Goal: Information Seeking & Learning: Learn about a topic

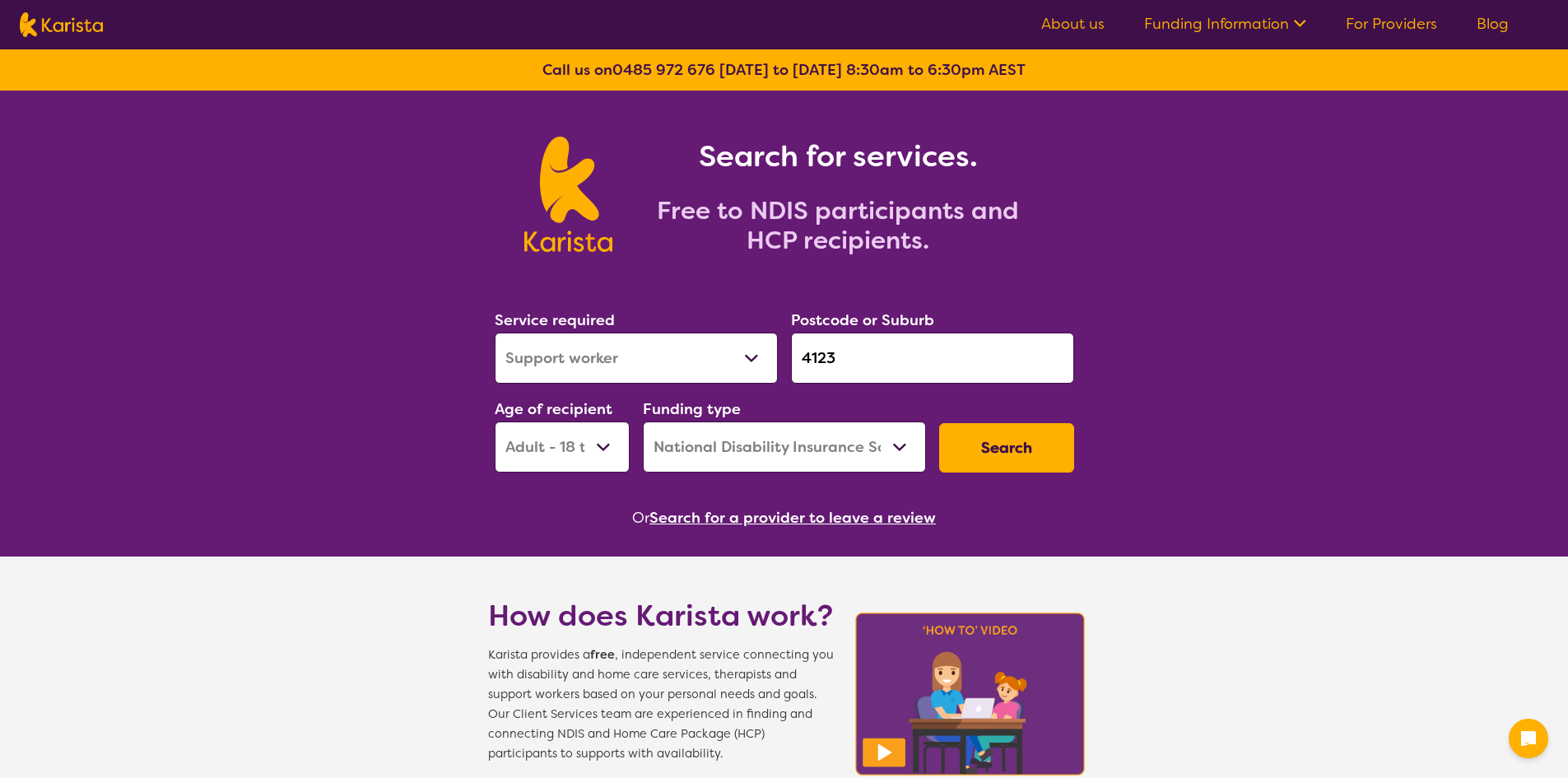
select select "Support worker"
select select "AD"
select select "NDIS"
click at [642, 353] on select "Allied Health Assistant Assessment ([MEDICAL_DATA] or [MEDICAL_DATA]) Behaviour…" at bounding box center [636, 358] width 283 height 51
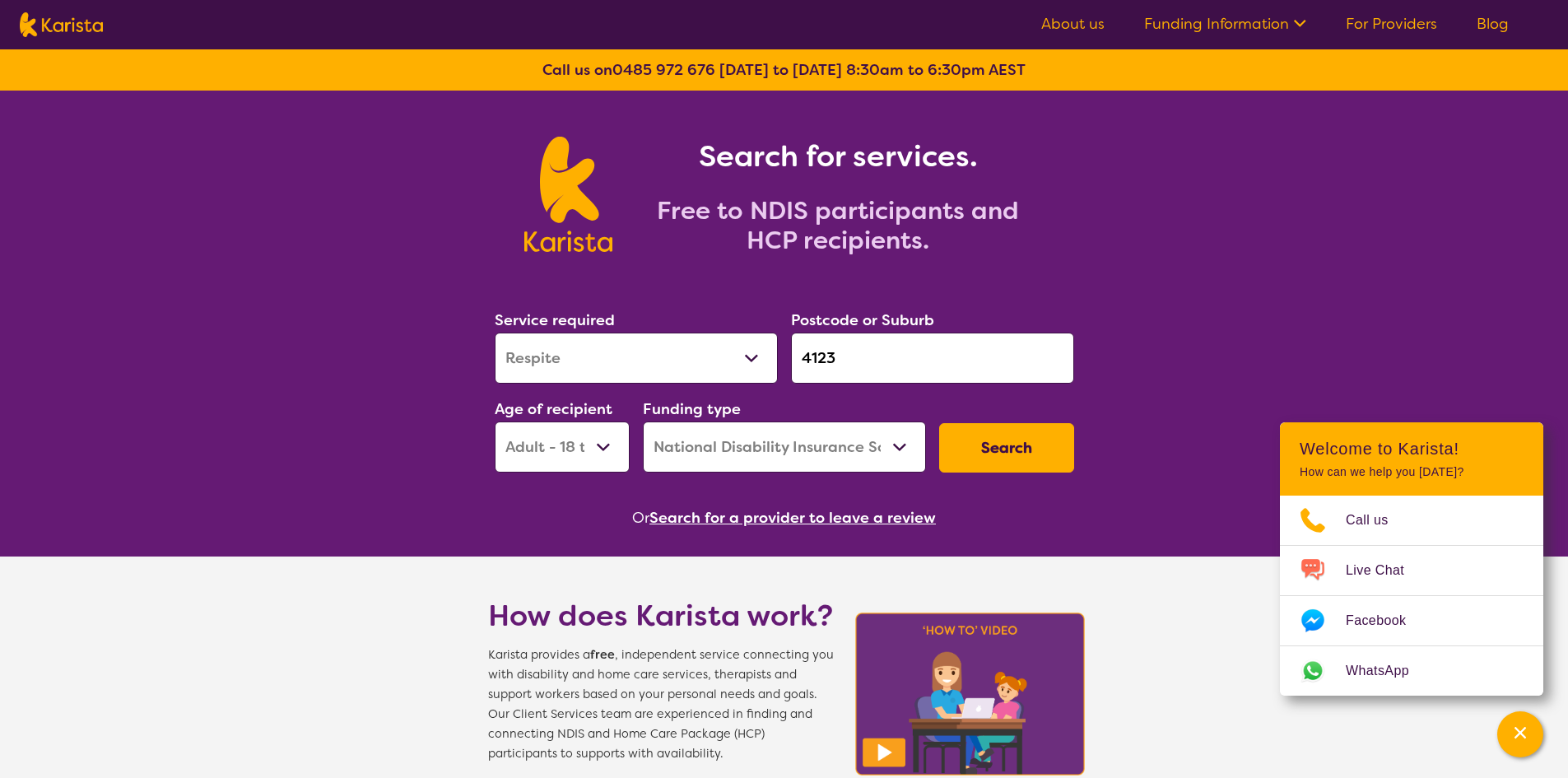
click at [494, 333] on select "Allied Health Assistant Assessment ([MEDICAL_DATA] or [MEDICAL_DATA]) Behaviour…" at bounding box center [636, 358] width 283 height 51
click at [650, 342] on select "Allied Health Assistant Assessment ([MEDICAL_DATA] or [MEDICAL_DATA]) Behaviour…" at bounding box center [636, 358] width 283 height 51
select select "NDIS Support Coordination"
click at [494, 333] on select "Allied Health Assistant Assessment ([MEDICAL_DATA] or [MEDICAL_DATA]) Behaviour…" at bounding box center [636, 358] width 283 height 51
drag, startPoint x: 893, startPoint y: 363, endPoint x: 574, endPoint y: 358, distance: 319.0
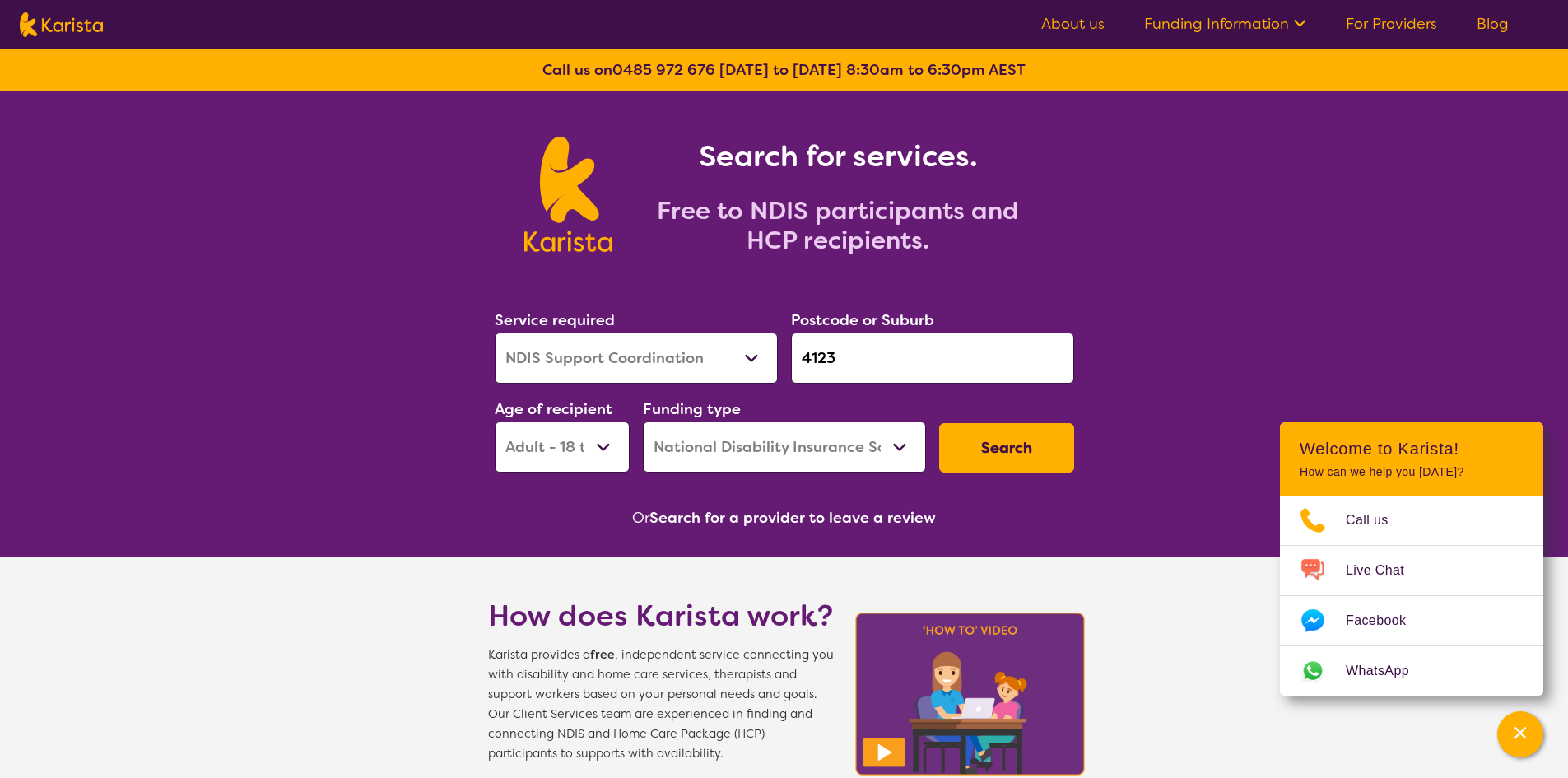
click at [574, 358] on div "Service required Allied Health Assistant Assessment ([MEDICAL_DATA] or [MEDICAL…" at bounding box center [784, 390] width 592 height 178
drag, startPoint x: 861, startPoint y: 367, endPoint x: 777, endPoint y: 366, distance: 84.0
click at [777, 366] on div "Service required Allied Health Assistant Assessment ([MEDICAL_DATA] or [MEDICAL…" at bounding box center [784, 390] width 592 height 178
drag, startPoint x: 871, startPoint y: 356, endPoint x: 436, endPoint y: 289, distance: 440.1
click at [539, 351] on div "Service required Allied Health Assistant Assessment ([MEDICAL_DATA] or [MEDICAL…" at bounding box center [784, 390] width 592 height 178
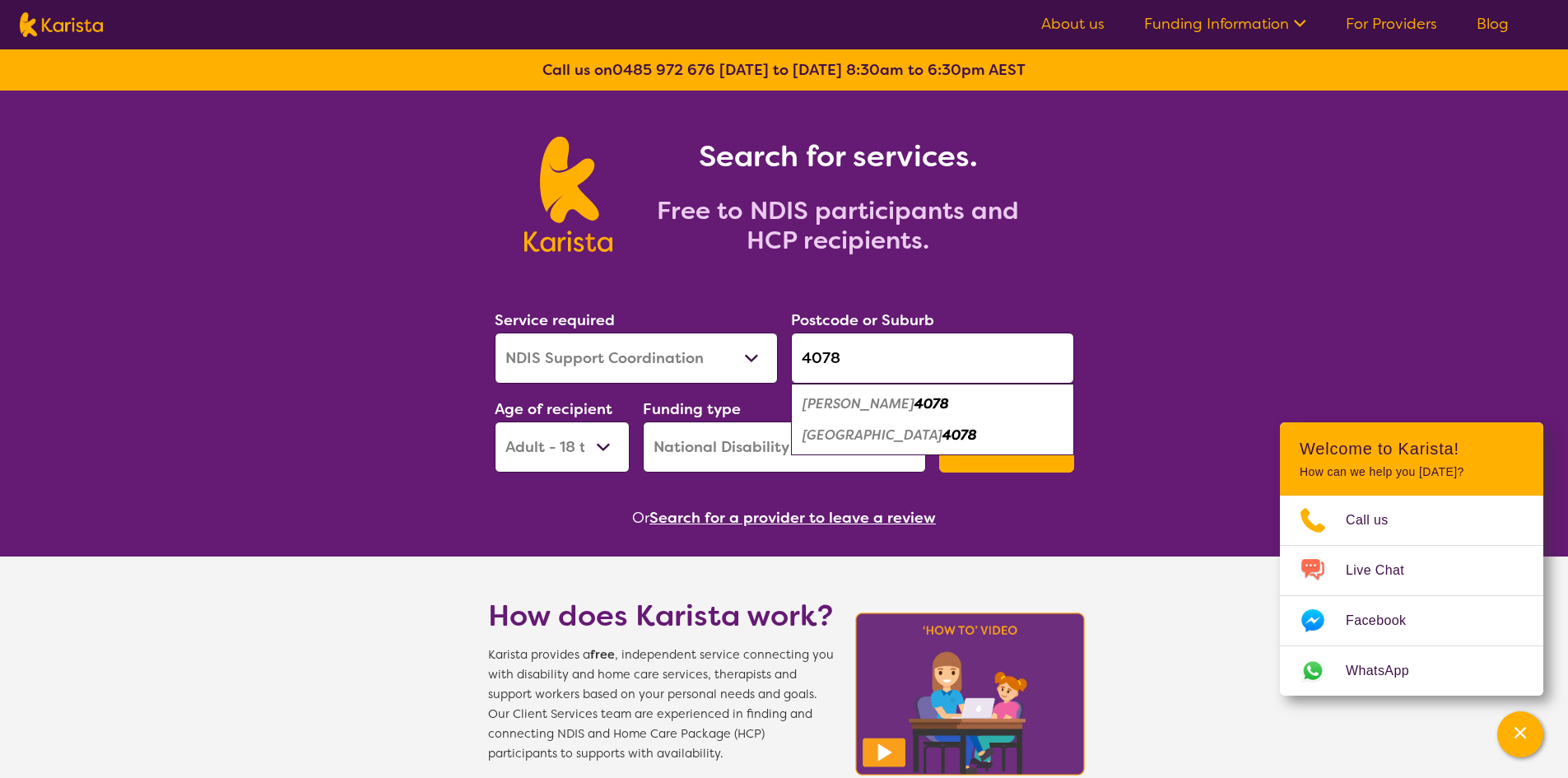
type input "4078"
click at [858, 438] on em "[GEOGRAPHIC_DATA]" at bounding box center [872, 435] width 140 height 17
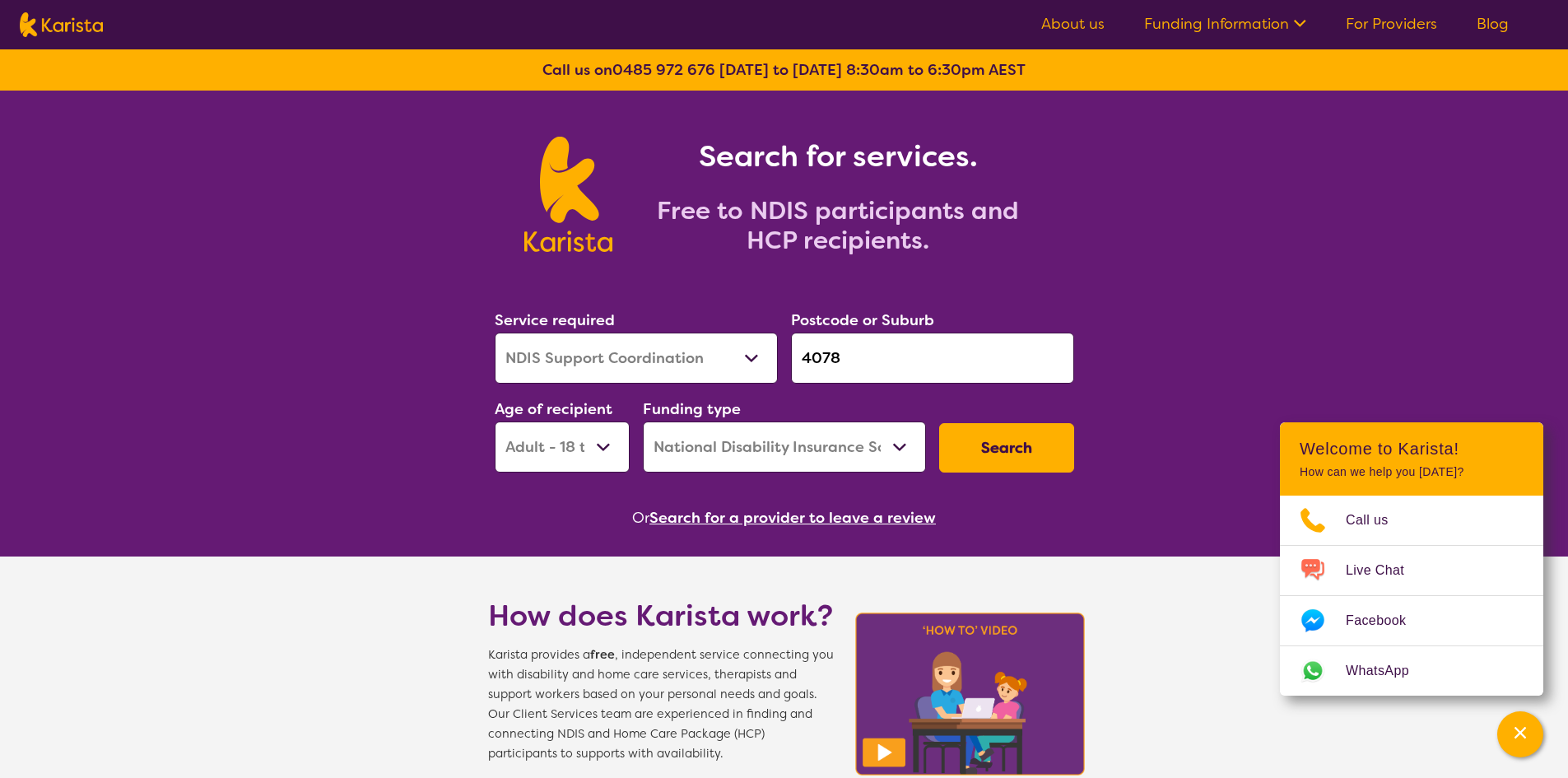
click at [1047, 458] on button "Search" at bounding box center [1006, 448] width 135 height 49
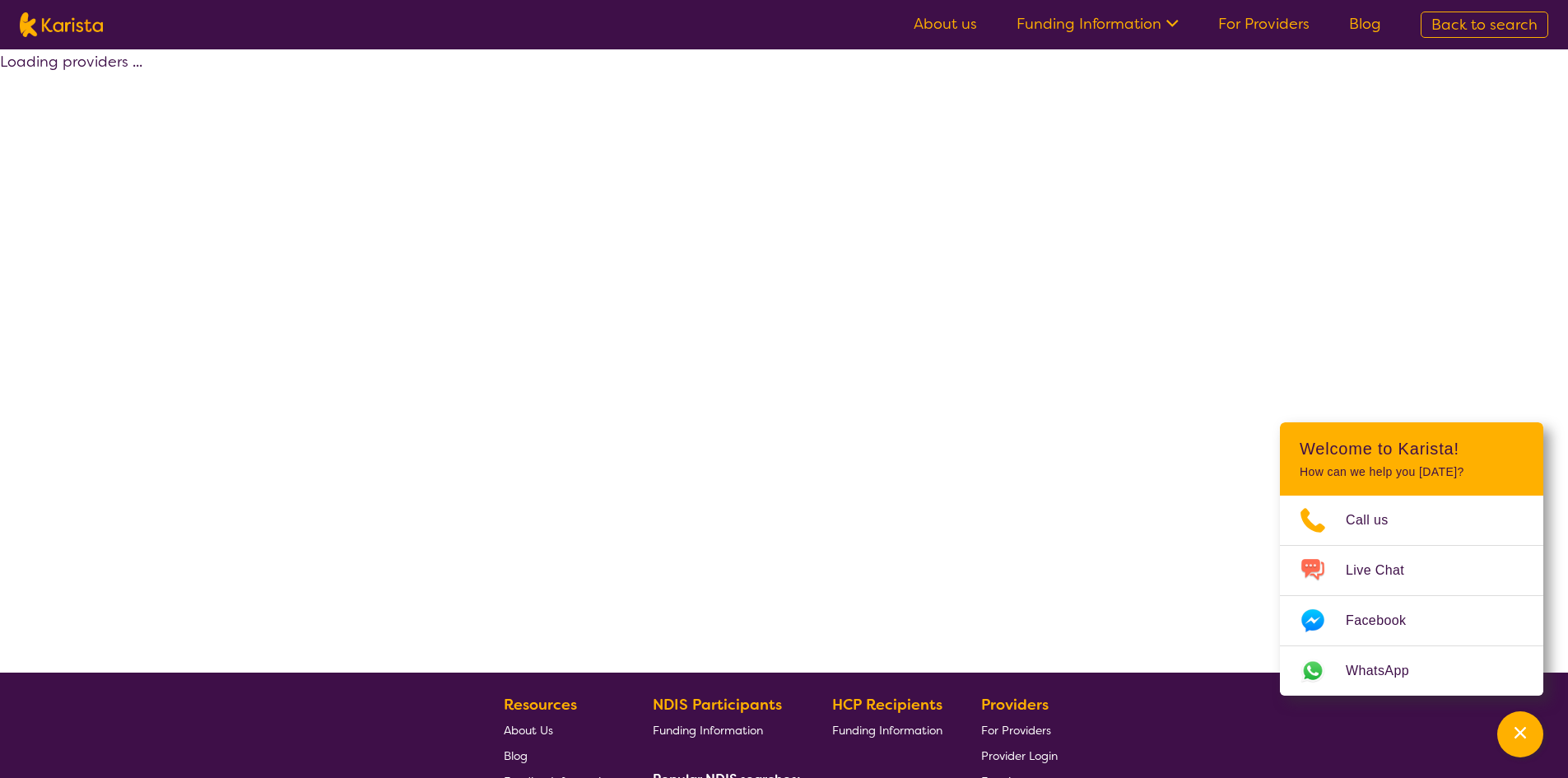
select select "by_score"
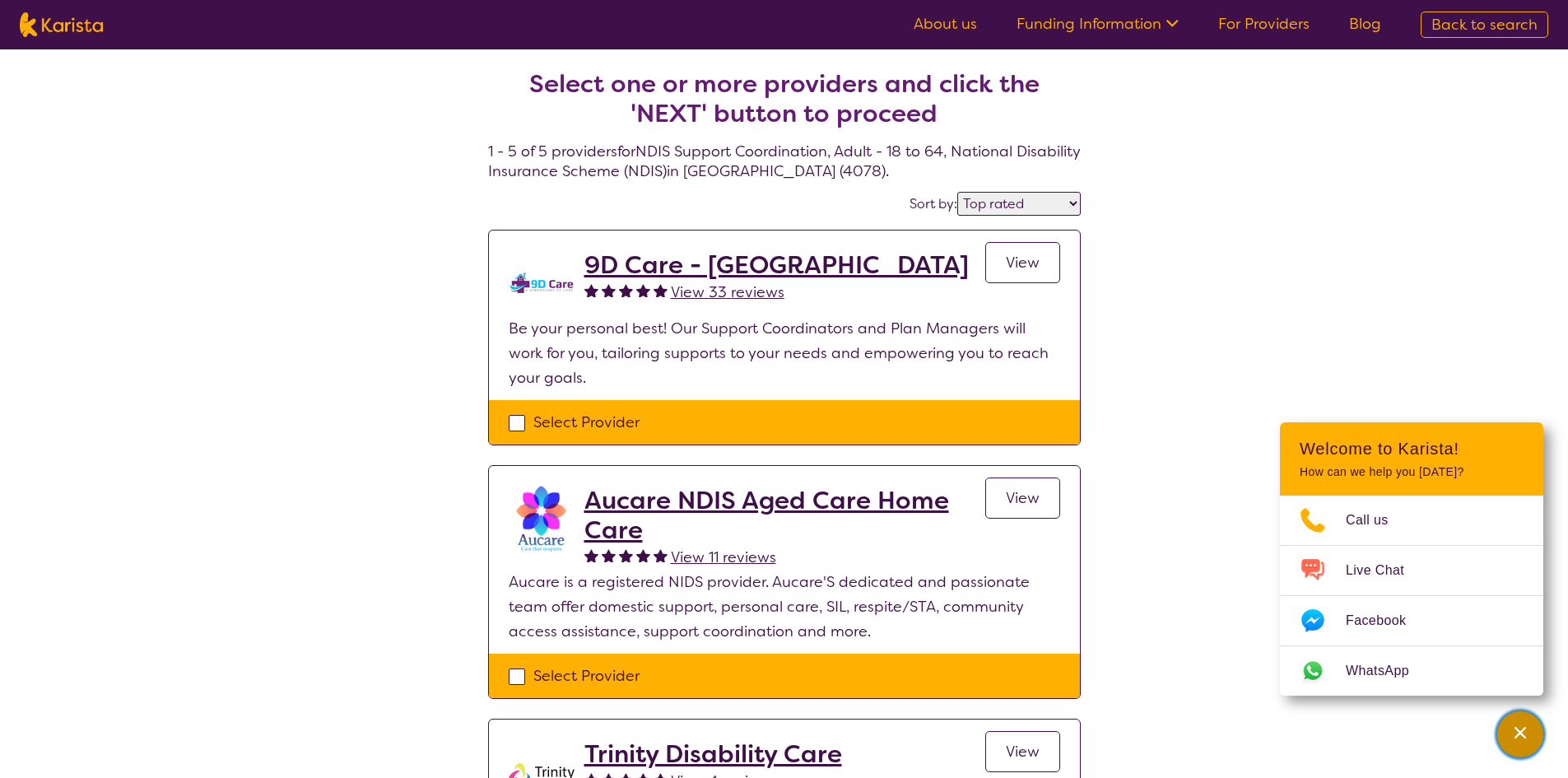
click at [1523, 725] on icon "Channel Menu" at bounding box center [1520, 732] width 16 height 16
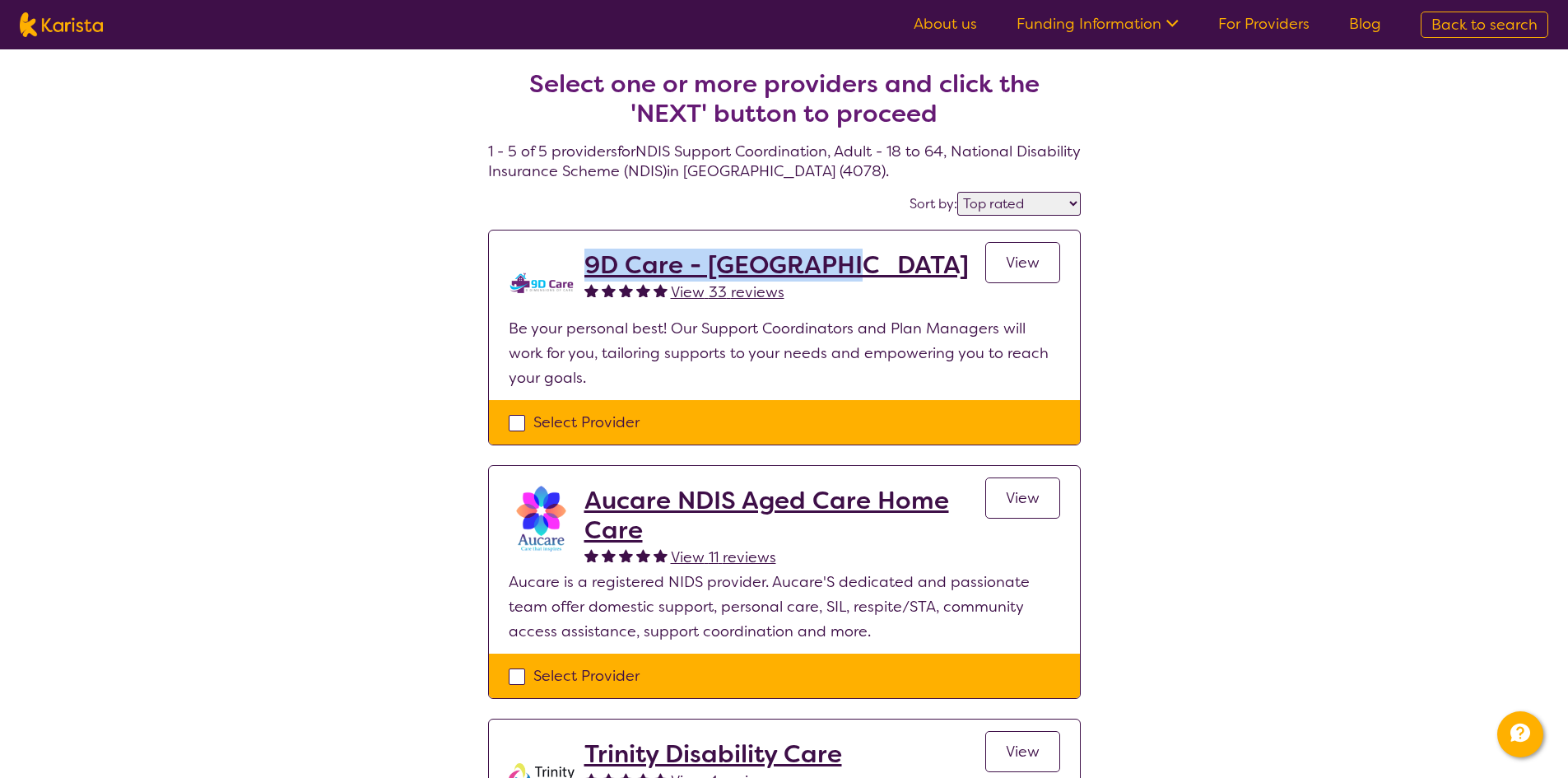
drag, startPoint x: 866, startPoint y: 267, endPoint x: 584, endPoint y: 264, distance: 282.0
click at [584, 264] on div "9D Care - [GEOGRAPHIC_DATA] View 33 reviews View" at bounding box center [822, 283] width 476 height 66
copy h2 "9D Care - [GEOGRAPHIC_DATA]"
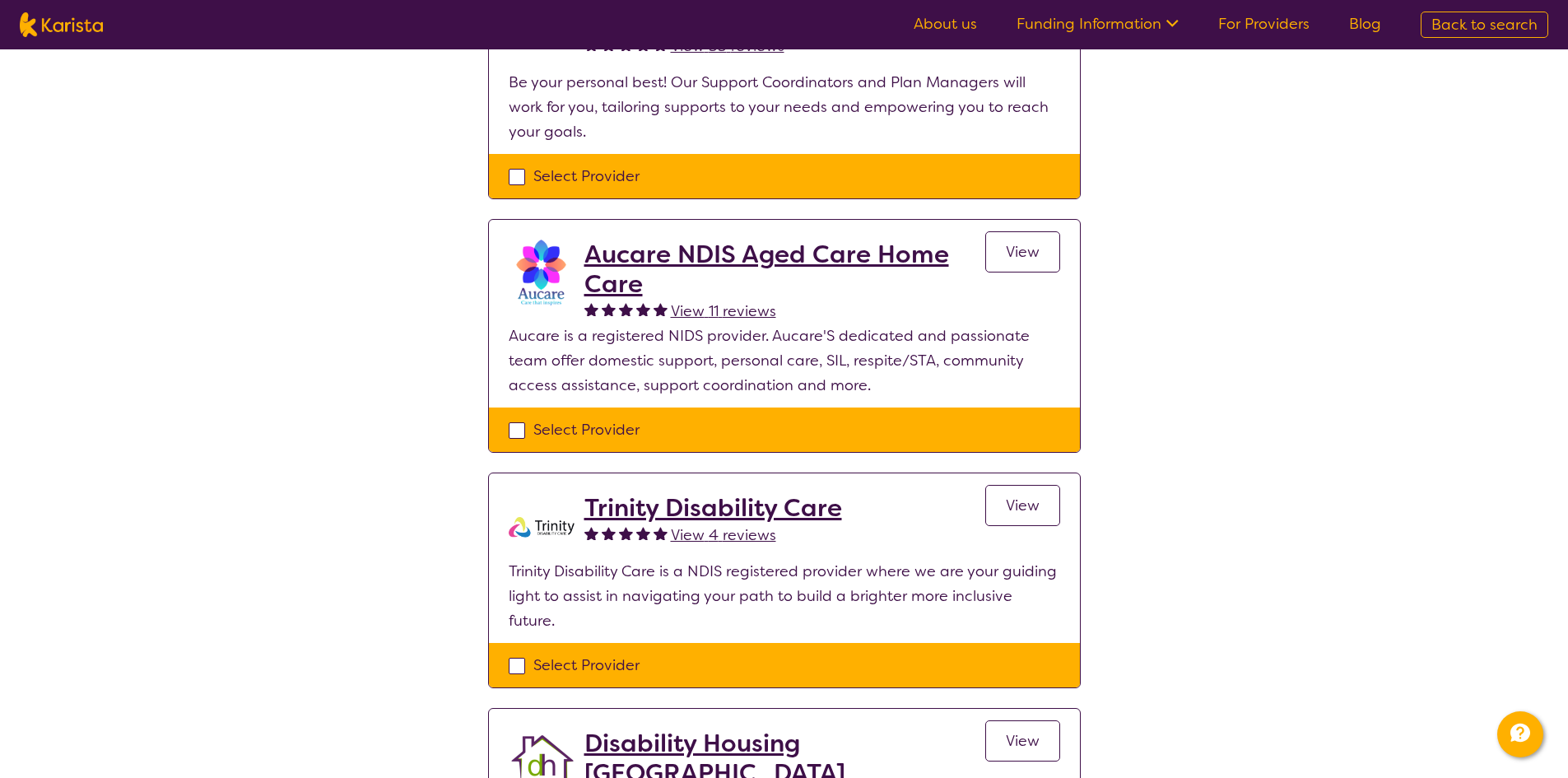
scroll to position [247, 0]
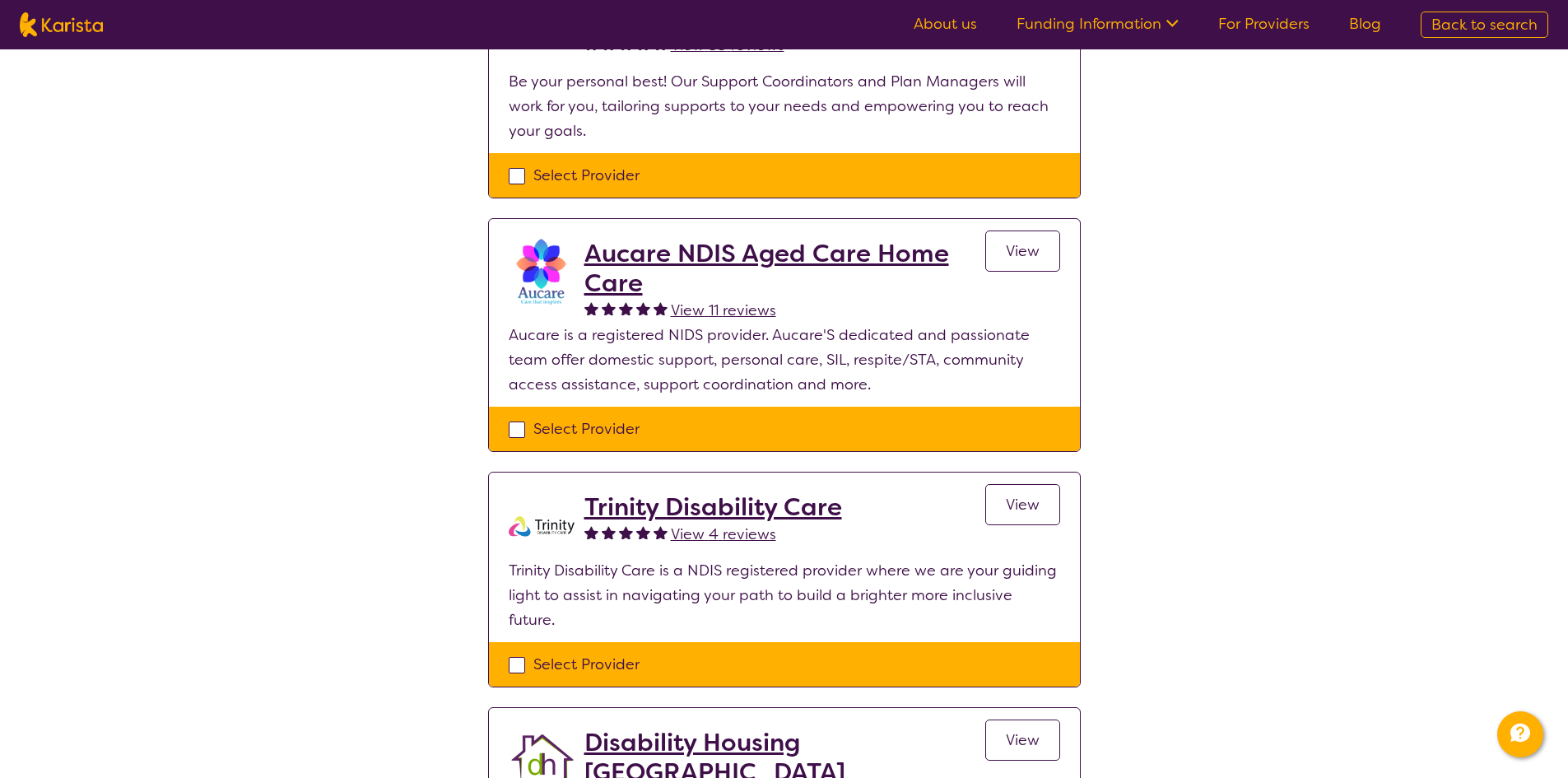
click at [427, 336] on div "Select one or more providers and click the 'NEXT' button to proceed 1 - 5 of 5 …" at bounding box center [784, 506] width 1568 height 1409
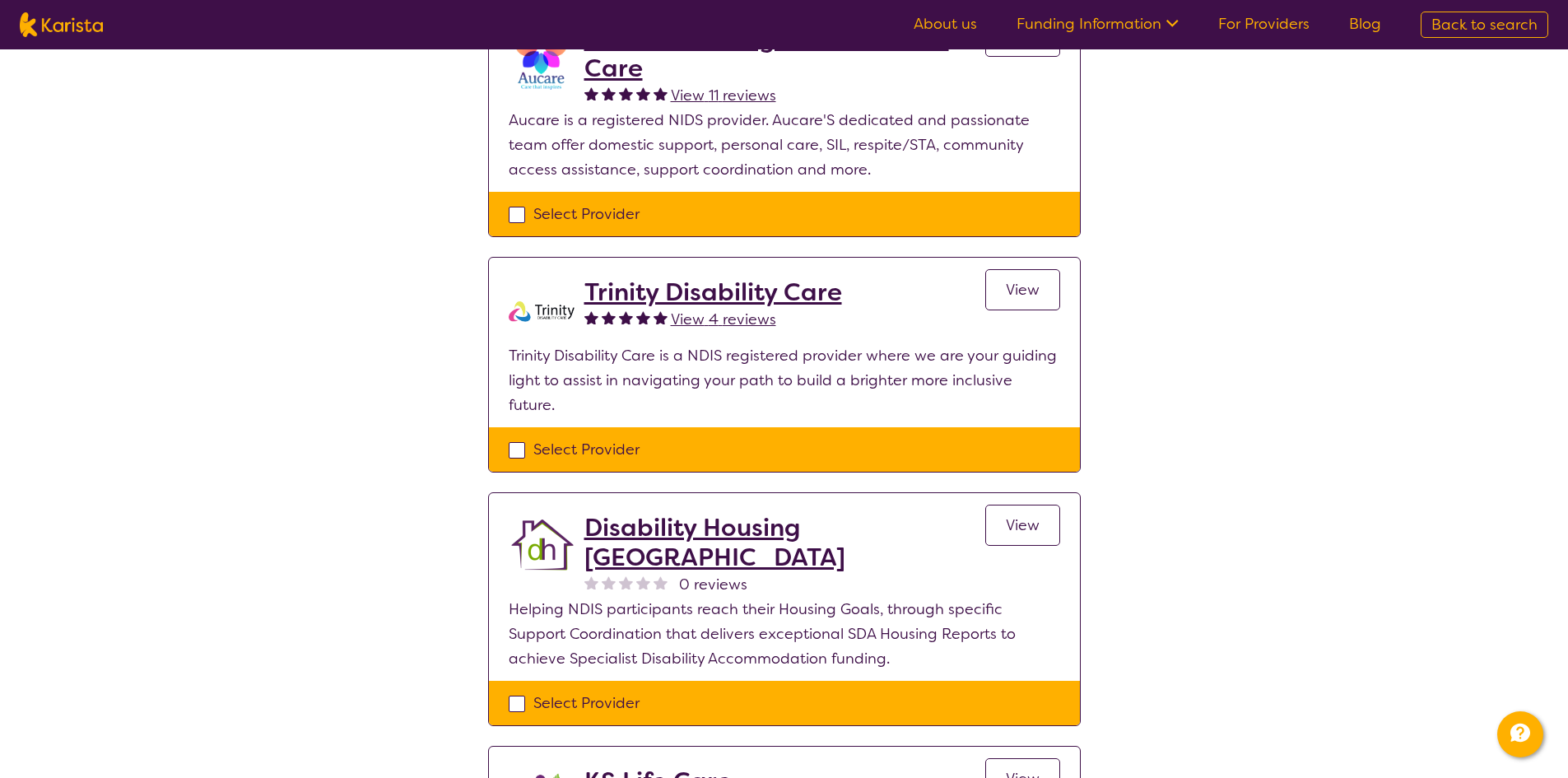
scroll to position [576, 0]
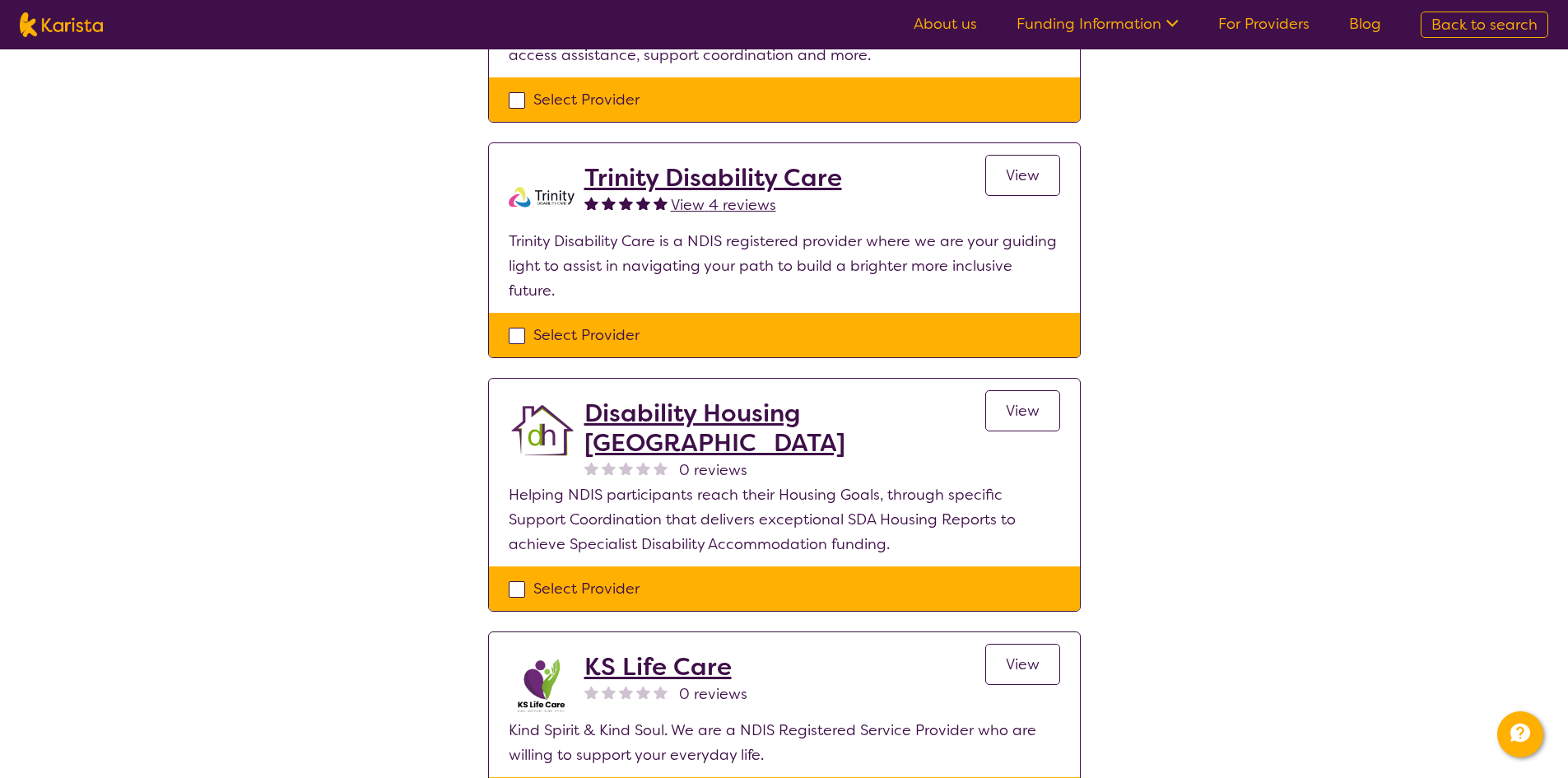
click at [1037, 170] on span "View" at bounding box center [1023, 174] width 34 height 20
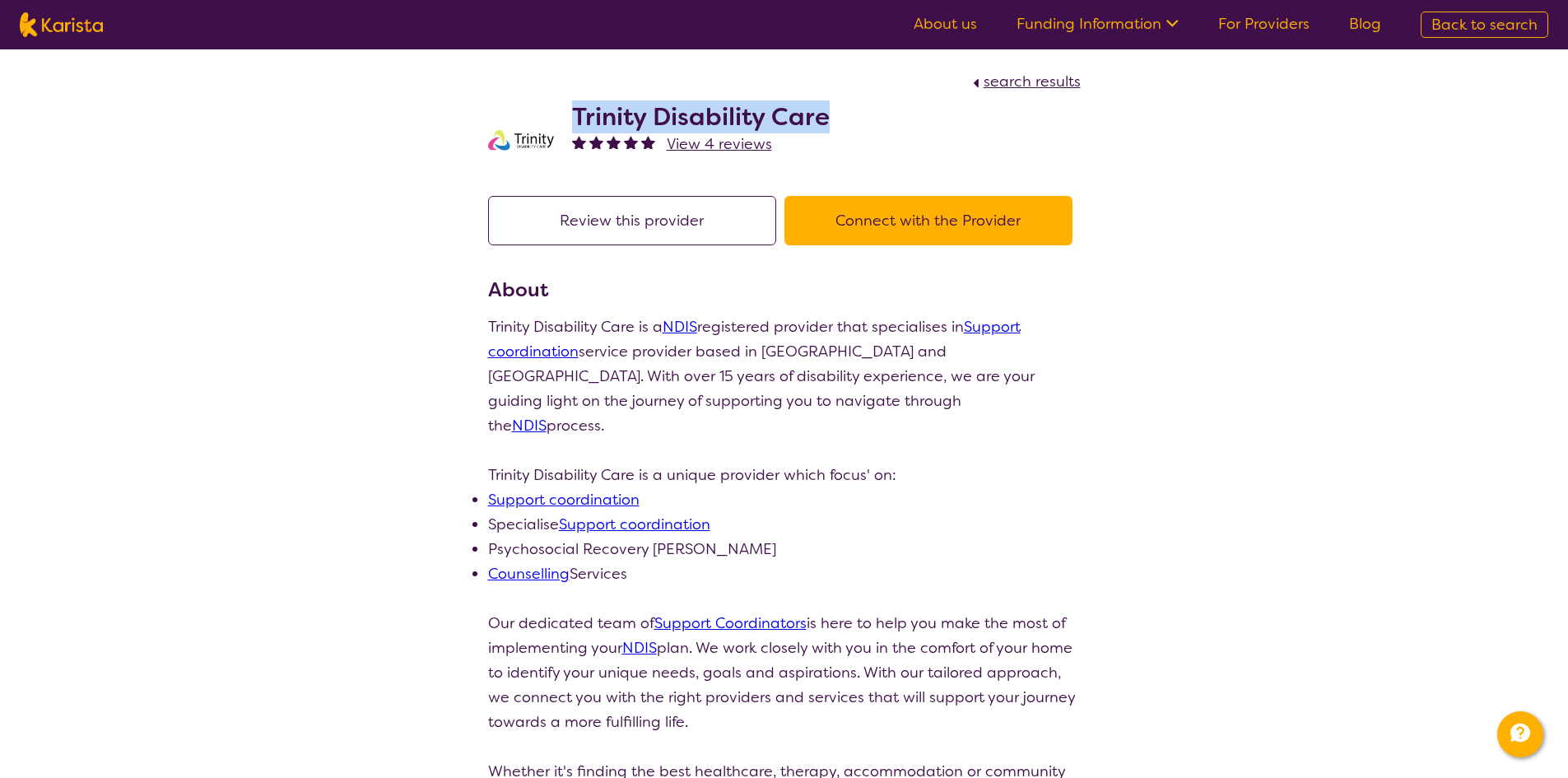
drag, startPoint x: 567, startPoint y: 120, endPoint x: 870, endPoint y: 115, distance: 303.0
click at [870, 115] on div "Trinity Disability Care View 4 reviews" at bounding box center [784, 134] width 592 height 83
copy h2 "Trinity Disability Care"
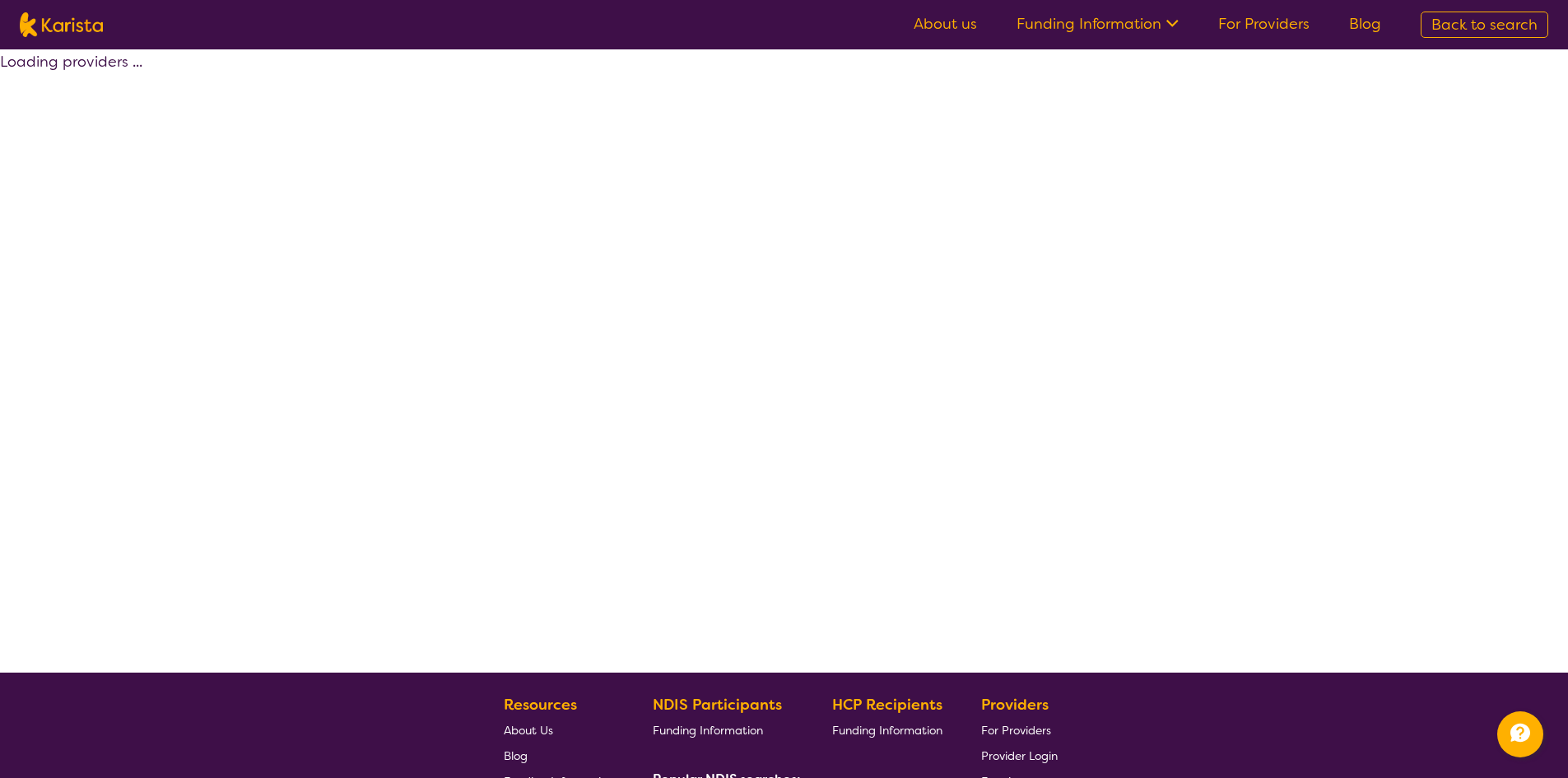
scroll to position [291, 0]
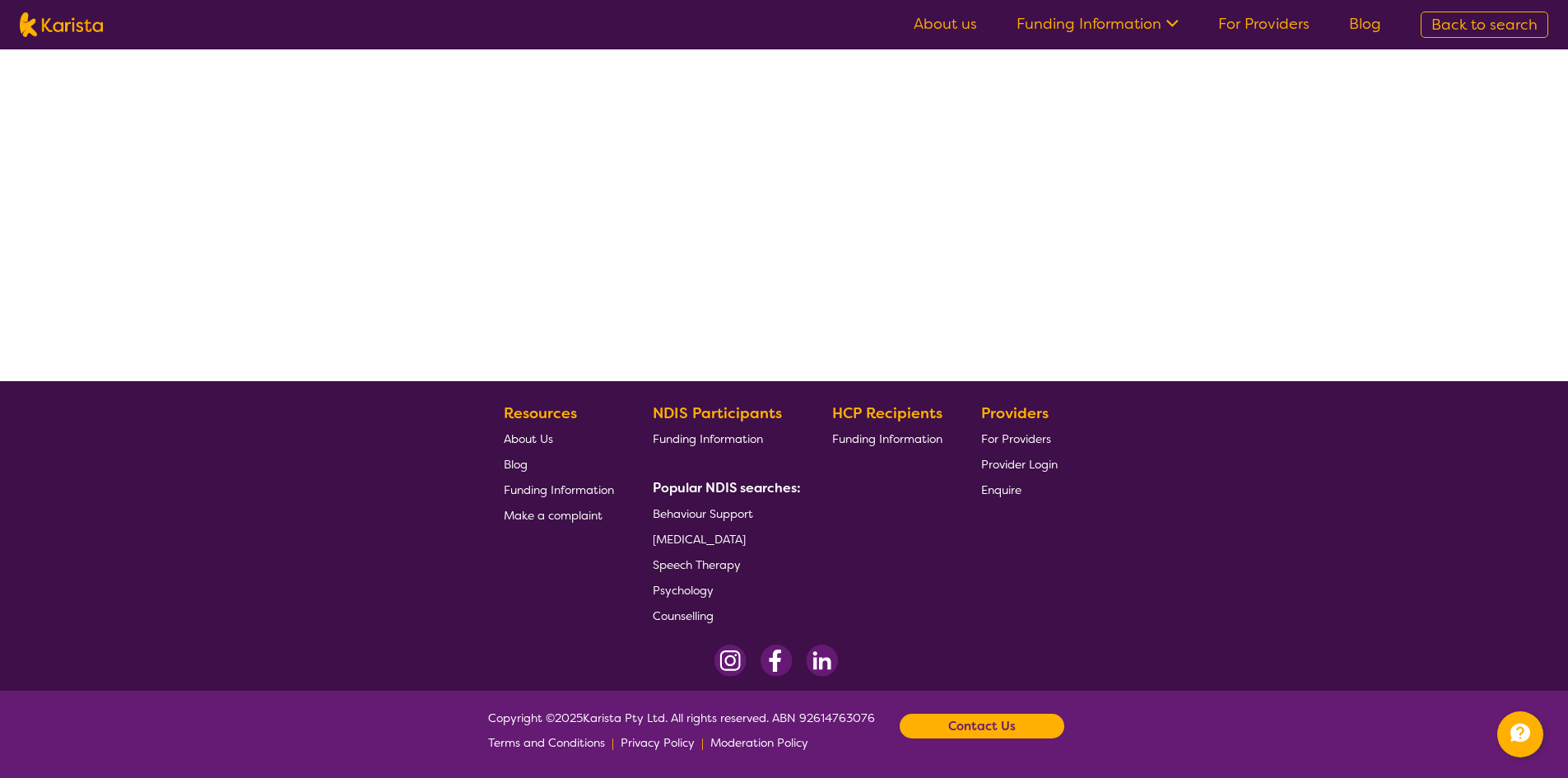
select select "by_score"
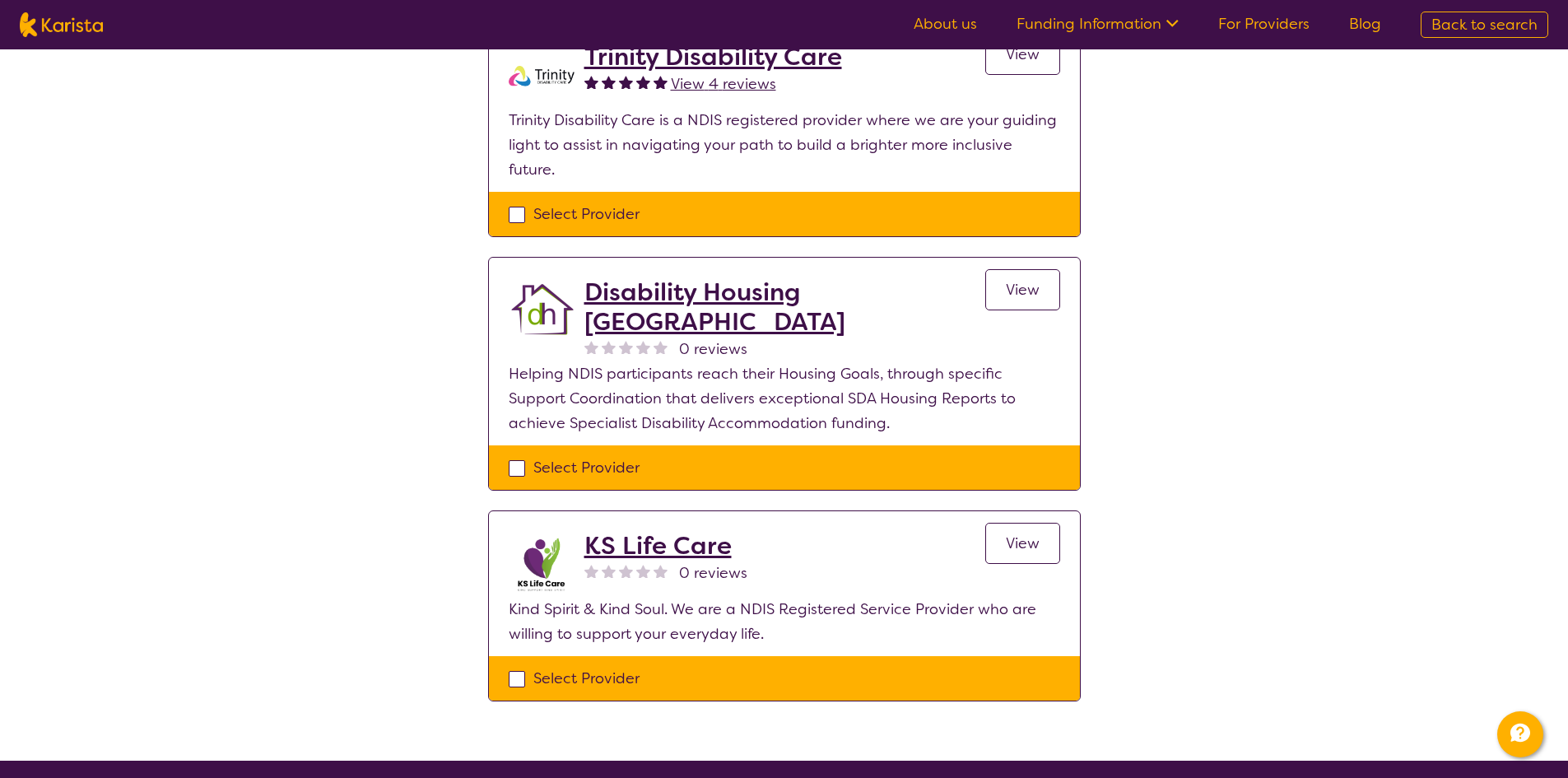
scroll to position [741, 0]
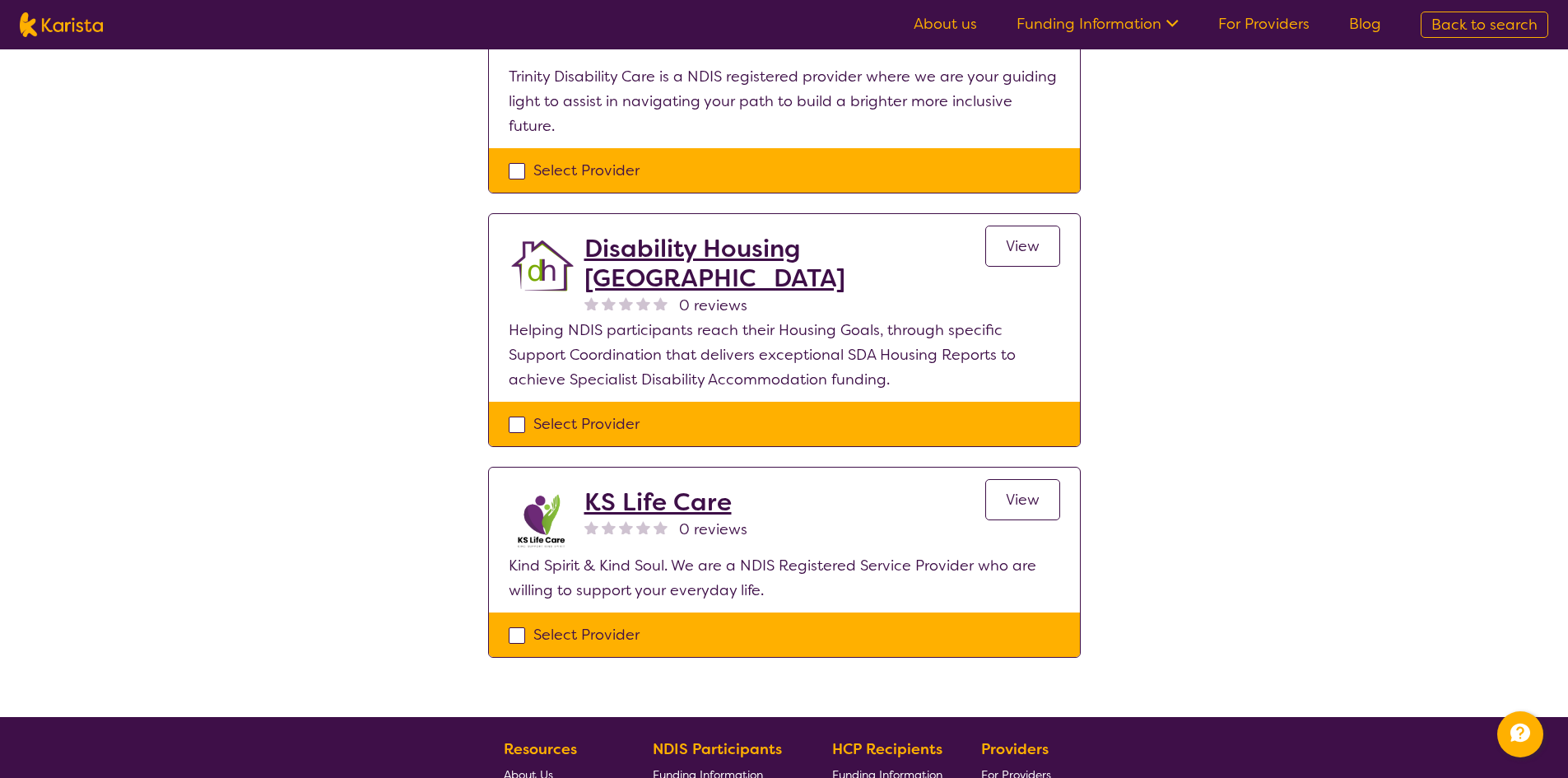
click at [1026, 489] on span "View" at bounding box center [1023, 499] width 34 height 20
